Goal: Transaction & Acquisition: Purchase product/service

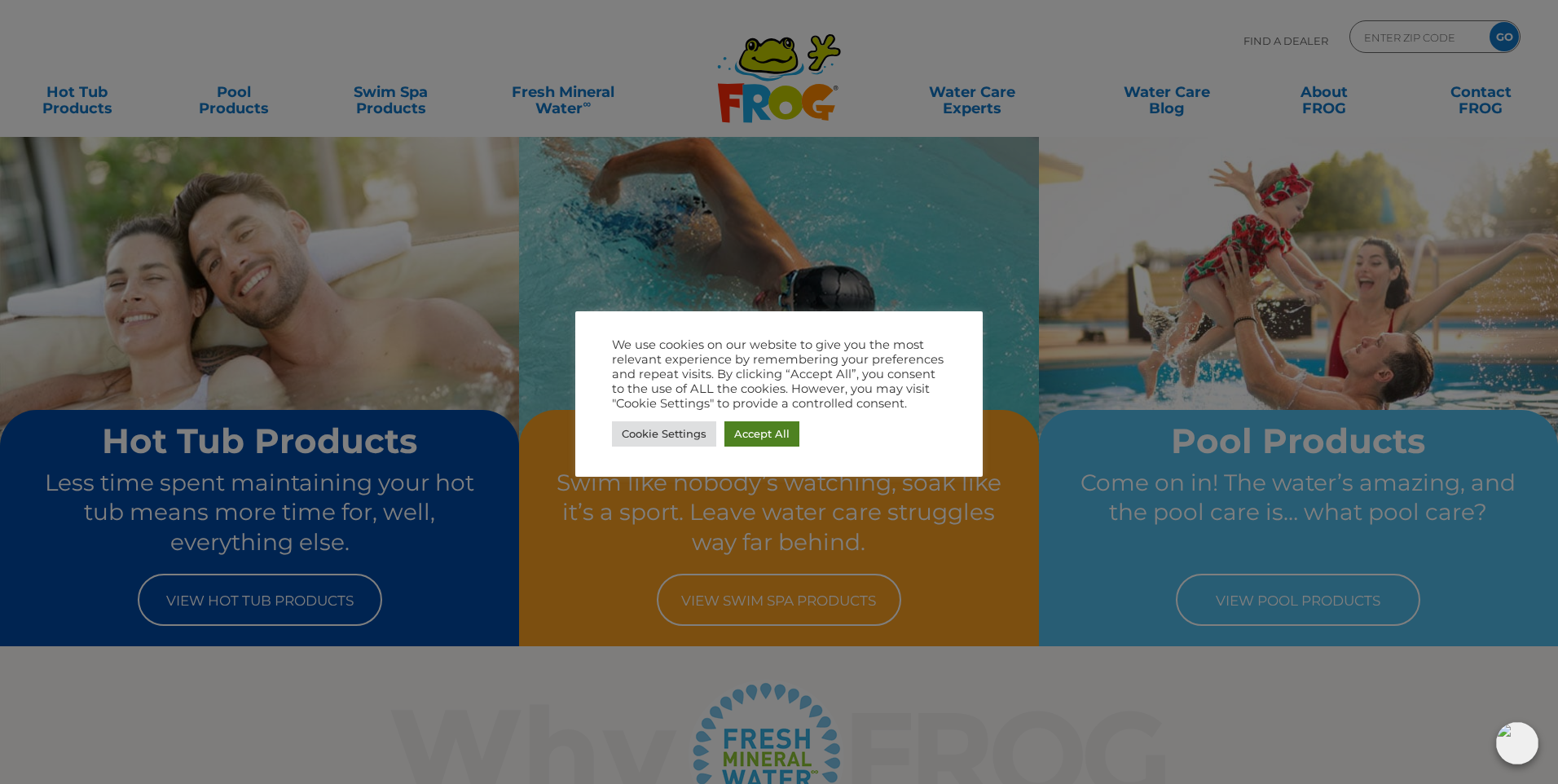
click at [750, 429] on link "Accept All" at bounding box center [761, 433] width 75 height 25
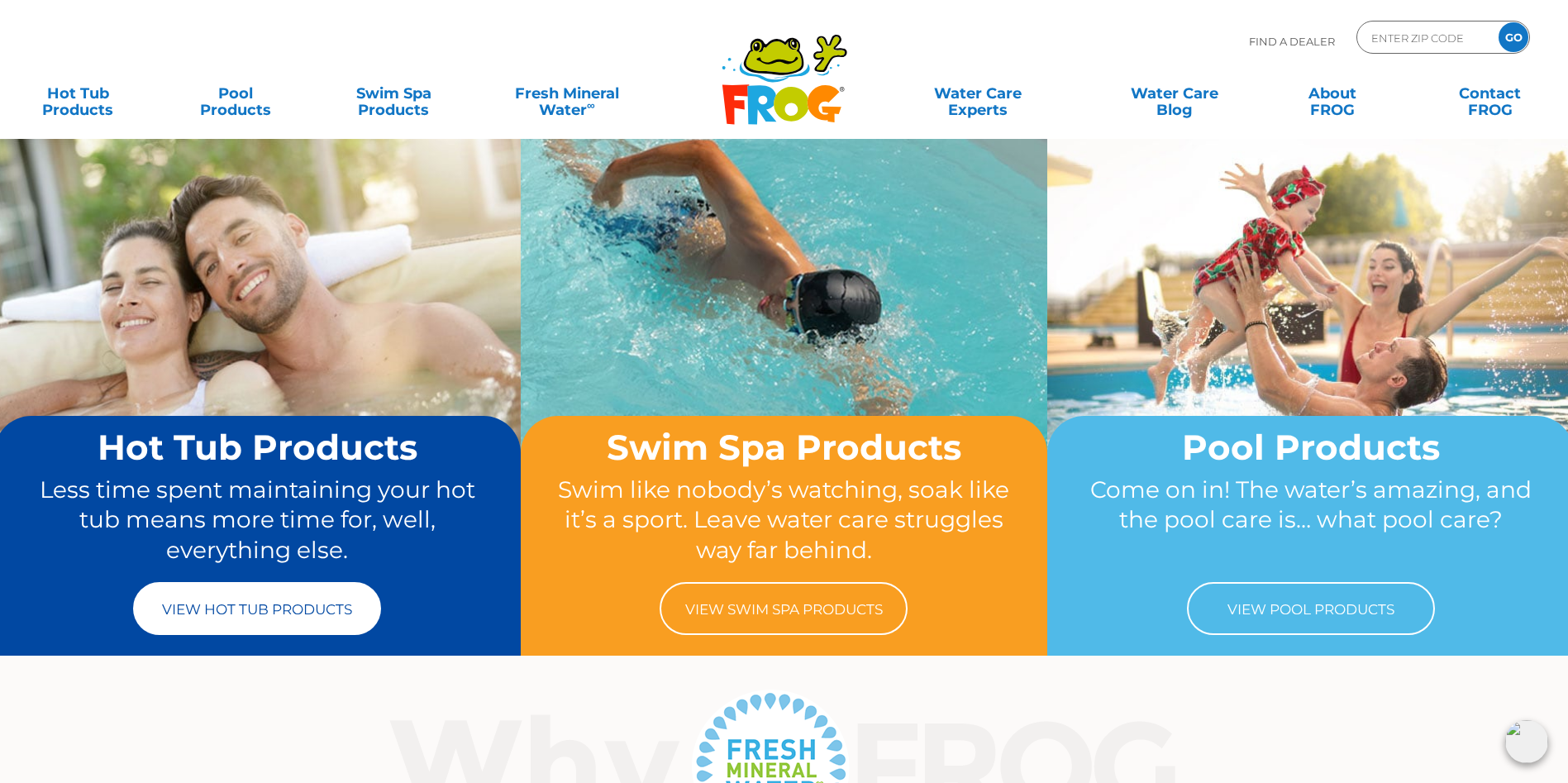
click at [295, 597] on link "View Hot Tub Products" at bounding box center [257, 608] width 248 height 53
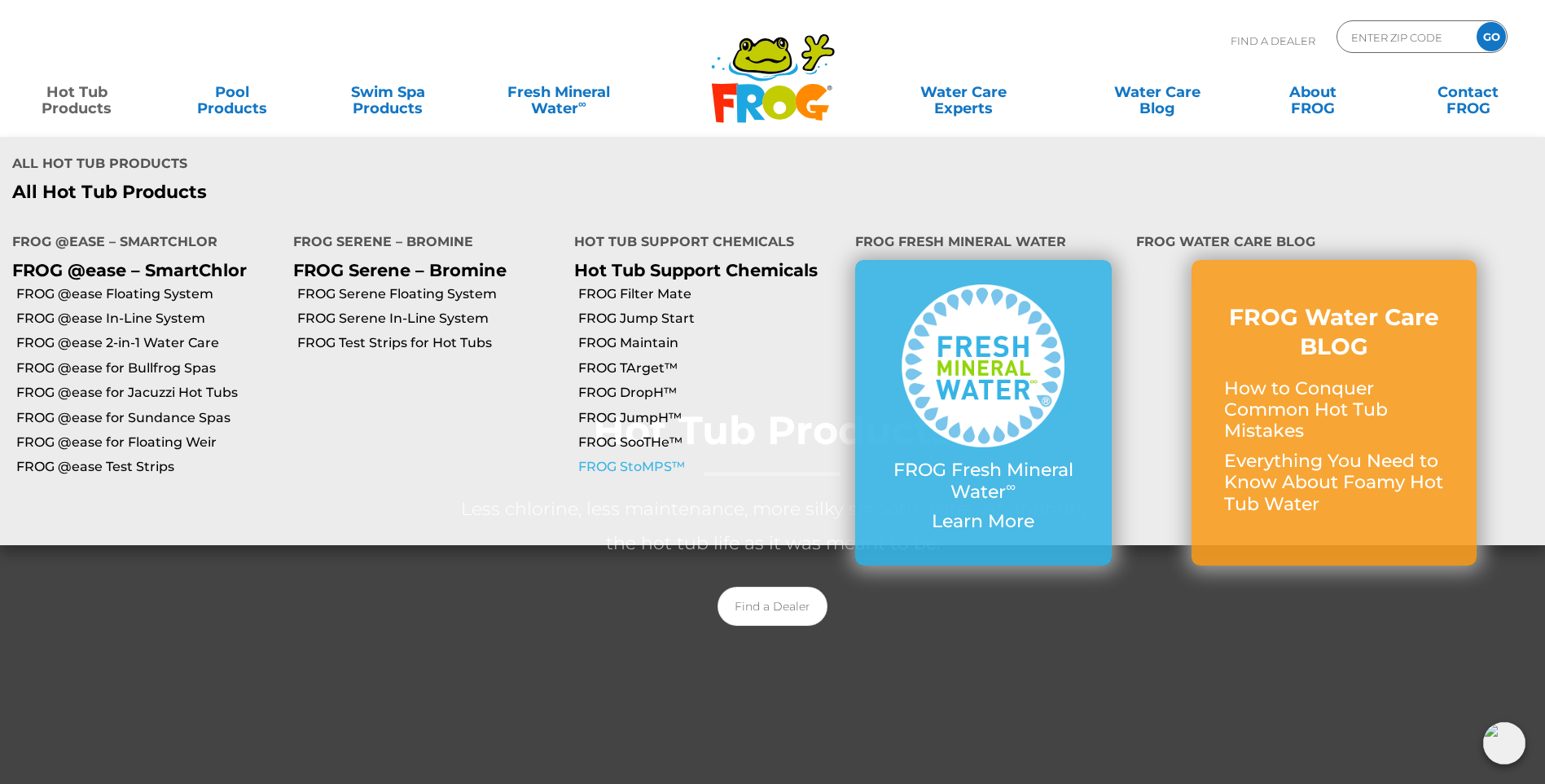
click at [660, 458] on link "FROG StoMPS™" at bounding box center [710, 467] width 265 height 18
